Goal: Information Seeking & Learning: Learn about a topic

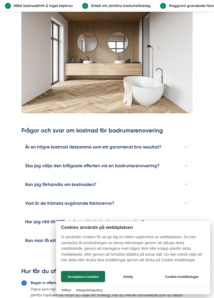
scroll to position [1176, 0]
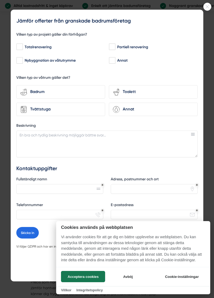
click at [209, 6] on icon at bounding box center [207, 6] width 7 height 3
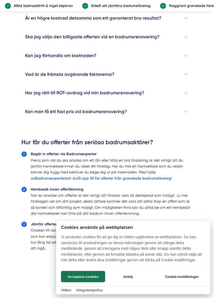
scroll to position [1298, 0]
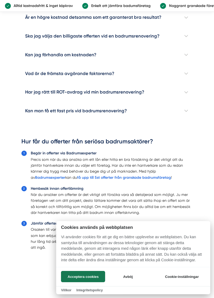
click at [187, 107] on div at bounding box center [107, 149] width 214 height 298
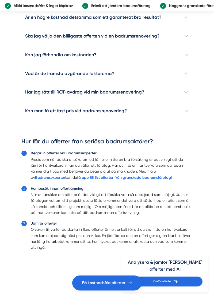
click at [186, 108] on h4 "Kan man få ett fast pris vid badrumsrenovering?" at bounding box center [107, 110] width 172 height 19
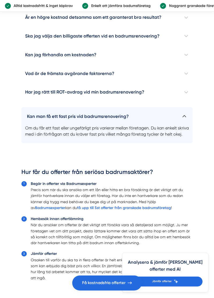
click at [186, 111] on h4 "Kan man få ett fast pris vid badrumsrenovering?" at bounding box center [107, 114] width 172 height 15
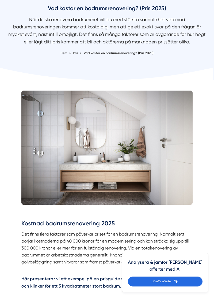
scroll to position [0, 0]
